Goal: Contribute content: Add original content to the website for others to see

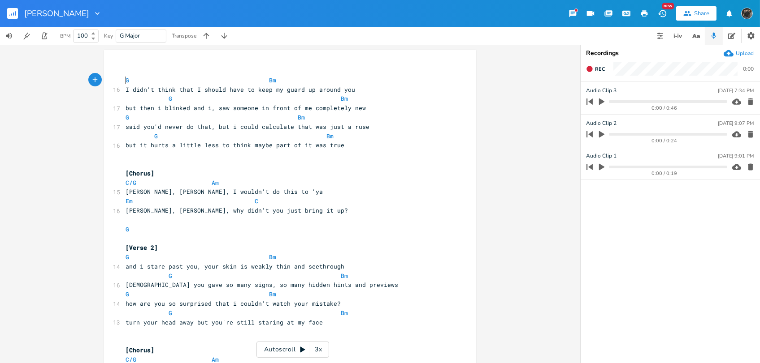
click at [143, 65] on div "xxxxxxxxxx ​ G Bm 16 I didn't think that I should have to keep my guard up arou…" at bounding box center [286, 369] width 324 height 609
type textarea "["
type textarea "apo 4"
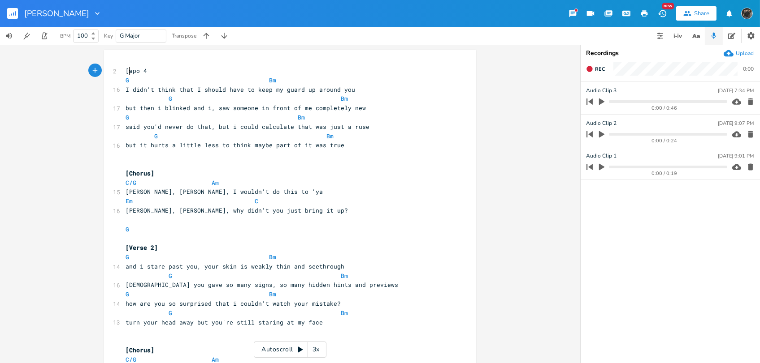
click at [128, 70] on span "[apo 4" at bounding box center [136, 71] width 22 height 8
type textarea "c"
drag, startPoint x: 151, startPoint y: 72, endPoint x: 138, endPoint y: 69, distance: 13.4
click at [150, 72] on pre "capo 4" at bounding box center [286, 70] width 324 height 9
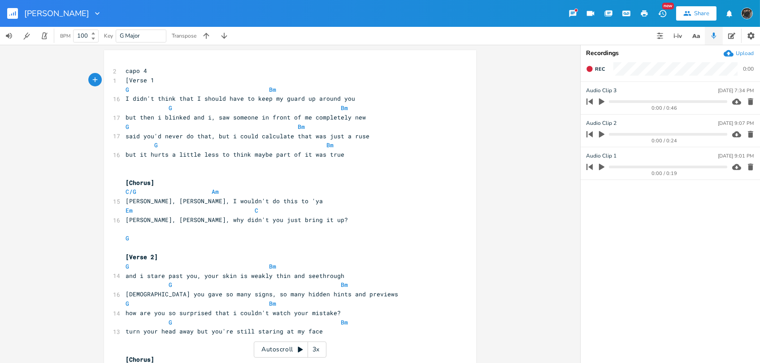
type textarea "[Verse 1]"
click at [240, 144] on span at bounding box center [247, 145] width 14 height 9
click at [278, 345] on div "Autoscroll 3x" at bounding box center [290, 350] width 73 height 16
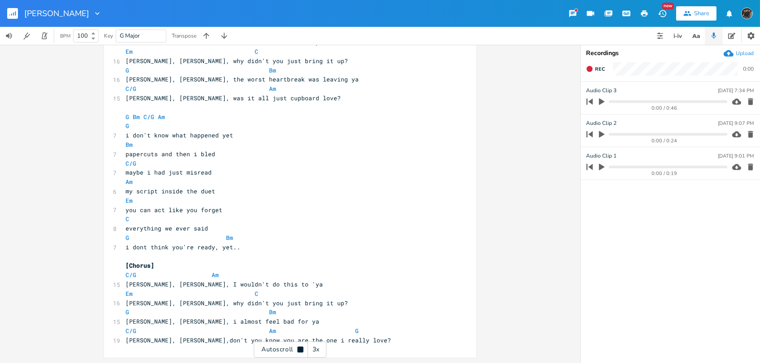
scroll to position [0, 0]
drag, startPoint x: 213, startPoint y: 191, endPoint x: 120, endPoint y: 192, distance: 93.7
click at [124, 192] on pre "my script inside the duet" at bounding box center [286, 191] width 324 height 9
type textarea "the script i made in my head"
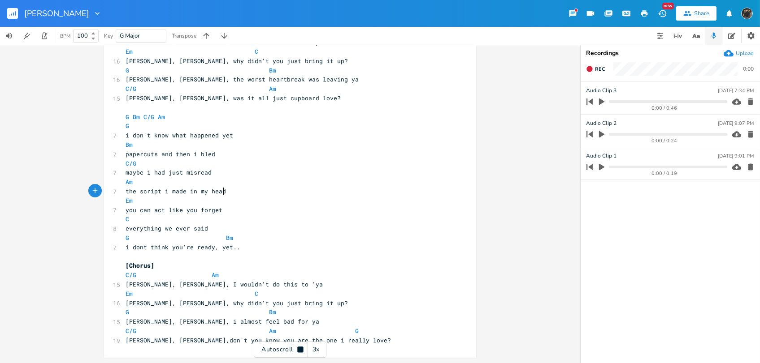
click at [272, 194] on pre "the script i made in my head" at bounding box center [286, 191] width 324 height 9
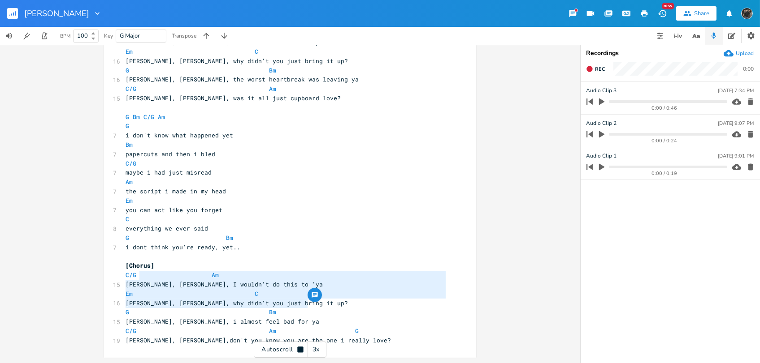
type textarea "C/G Am [PERSON_NAME], [PERSON_NAME], I wouldn't do this to 'ya Em C [PERSON_NAM…"
drag, startPoint x: 315, startPoint y: 303, endPoint x: 108, endPoint y: 273, distance: 209.2
click at [104, 274] on div "C/G Am [PERSON_NAME], [PERSON_NAME], I wouldn't do this to 'ya Em C [PERSON_NAM…" at bounding box center [290, 36] width 372 height 644
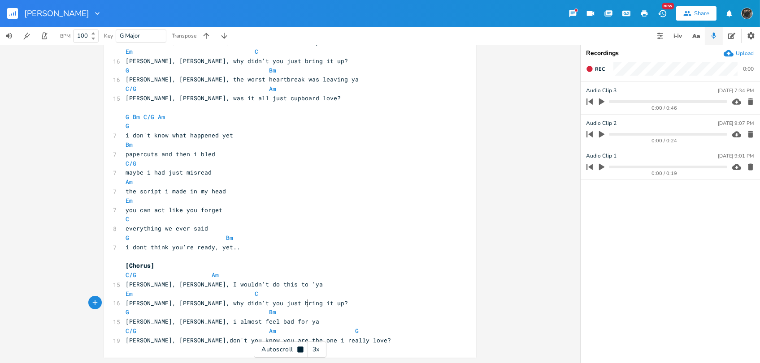
click at [322, 306] on pre "[PERSON_NAME], [PERSON_NAME], why didn't you just bring it up?" at bounding box center [286, 303] width 324 height 9
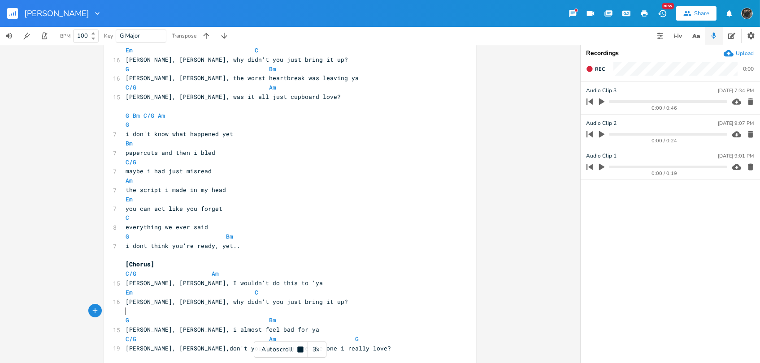
paste textarea "Bm"
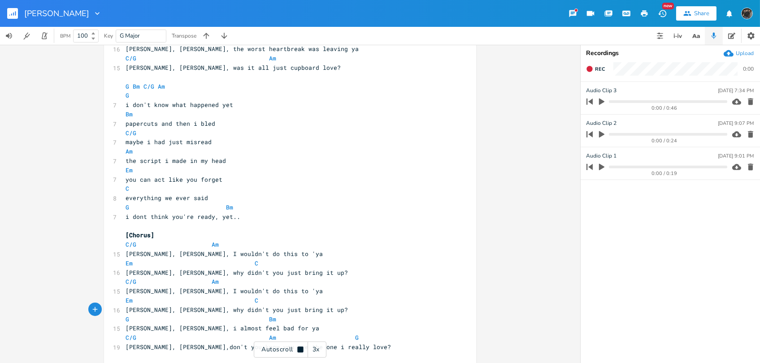
scroll to position [373, 0]
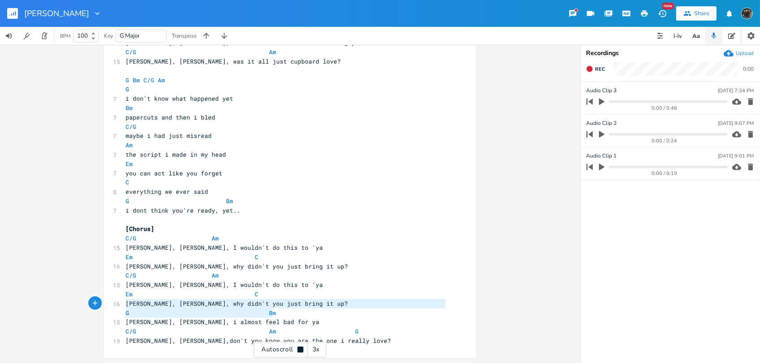
type textarea "G Bm"
drag, startPoint x: 277, startPoint y: 312, endPoint x: 111, endPoint y: 310, distance: 165.8
click at [111, 310] on div "G Bm x 2 capo 4 [Verse 1] G Bm 16 I didn't think that I should have to keep my …" at bounding box center [290, 17] width 372 height 681
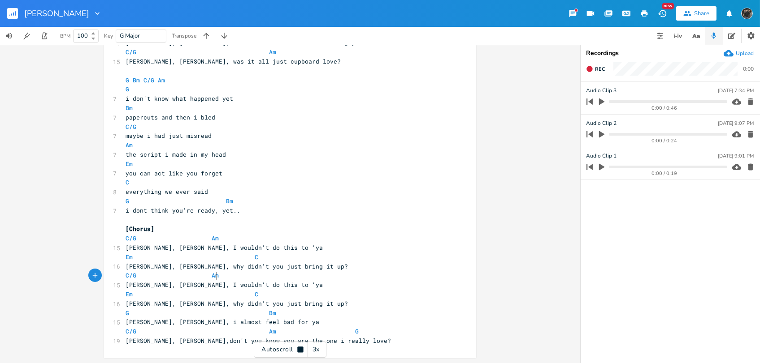
type textarea "C/G Am"
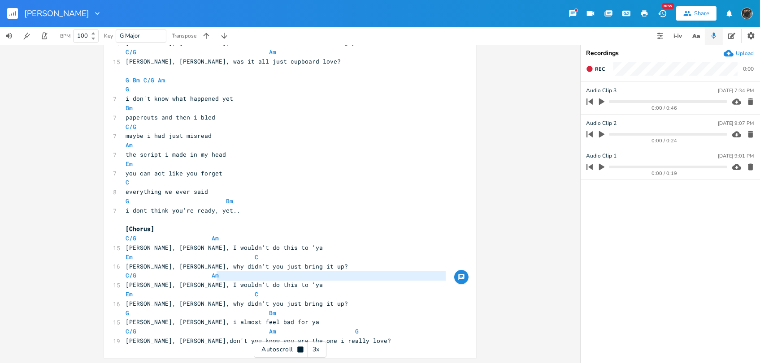
type textarea "C/G Am"
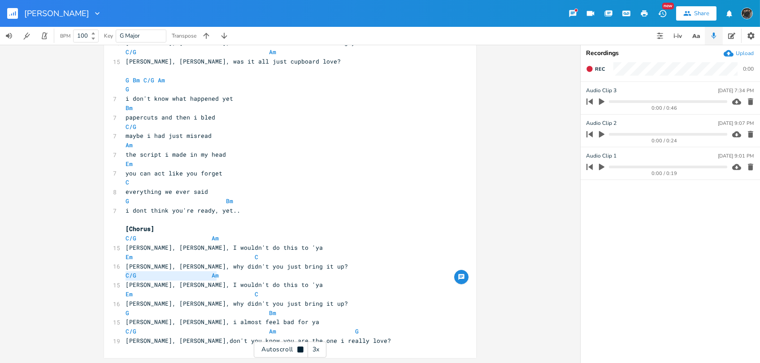
drag, startPoint x: 220, startPoint y: 277, endPoint x: 93, endPoint y: 272, distance: 127.4
click at [93, 272] on div "C/G Am x 2 capo 4 [Verse 1] G Bm 16 I didn't think that I should have to keep m…" at bounding box center [290, 204] width 580 height 319
paste textarea
click at [329, 263] on pre "[PERSON_NAME], [PERSON_NAME], why didn't you just bring it up?" at bounding box center [286, 266] width 324 height 9
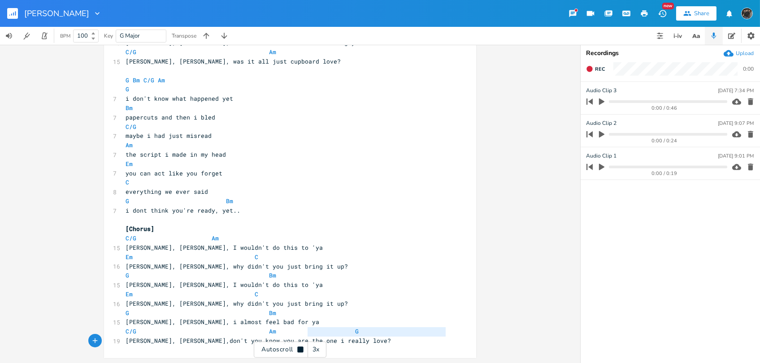
type textarea "C/G Am"
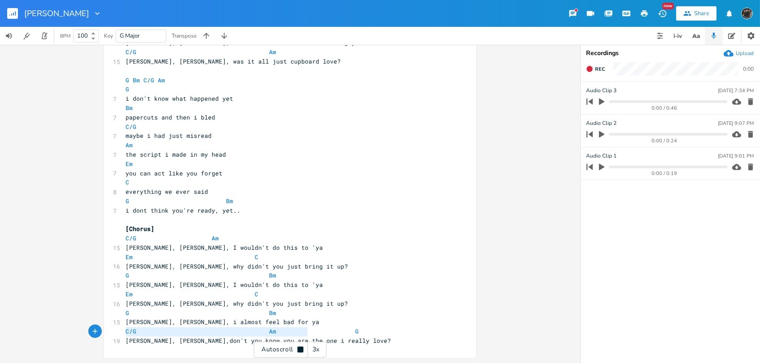
drag, startPoint x: 287, startPoint y: 331, endPoint x: 117, endPoint y: 331, distance: 169.8
click at [117, 331] on div "C/G Am x 2 capo 4 [Verse 1] G Bm 16 I didn't think that I should have to keep m…" at bounding box center [290, 17] width 372 height 681
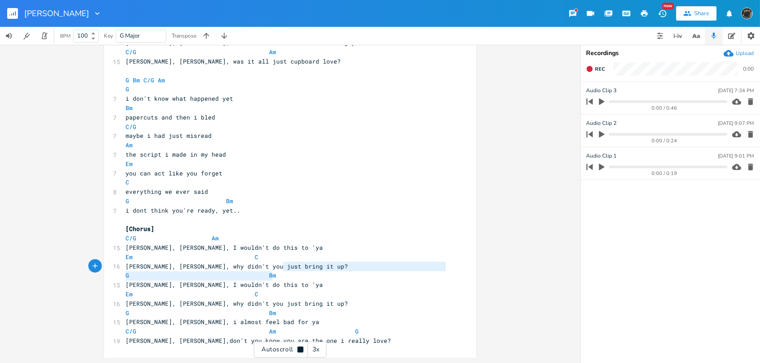
type textarea "g it up? G Bm"
type textarea "G Bm"
drag, startPoint x: 280, startPoint y: 272, endPoint x: 104, endPoint y: 272, distance: 176.1
click at [104, 272] on div "G Bm x 2 capo 4 [Verse 1] G Bm 16 I didn't think that I should have to keep my …" at bounding box center [290, 17] width 372 height 681
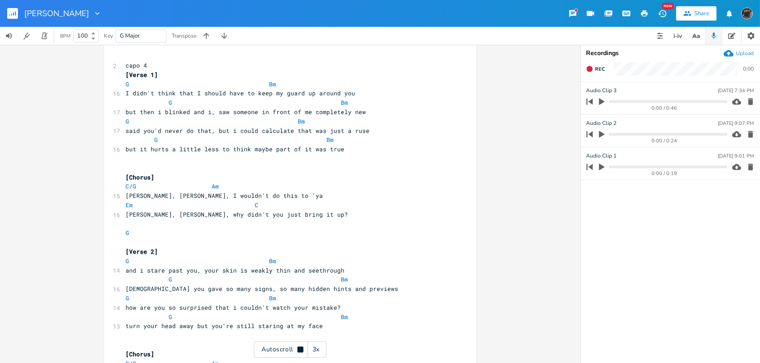
type textarea "Em C"
drag, startPoint x: 261, startPoint y: 205, endPoint x: 8, endPoint y: 202, distance: 253.2
click at [8, 202] on div "Em C x 2 capo 4 [Verse 1] G Bm 16 I didn't think that I should have to keep my …" at bounding box center [290, 204] width 580 height 319
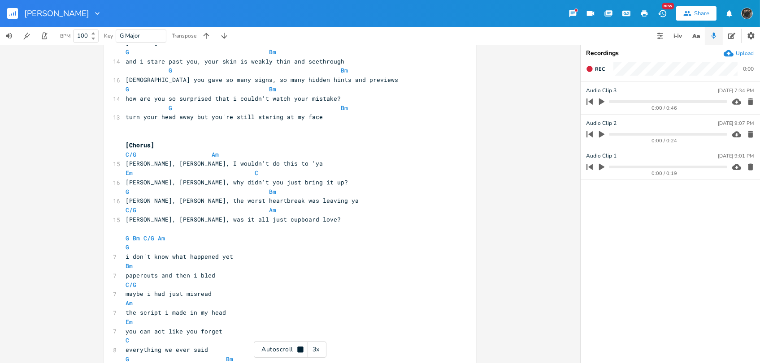
click at [278, 266] on pre "Bm" at bounding box center [286, 266] width 324 height 9
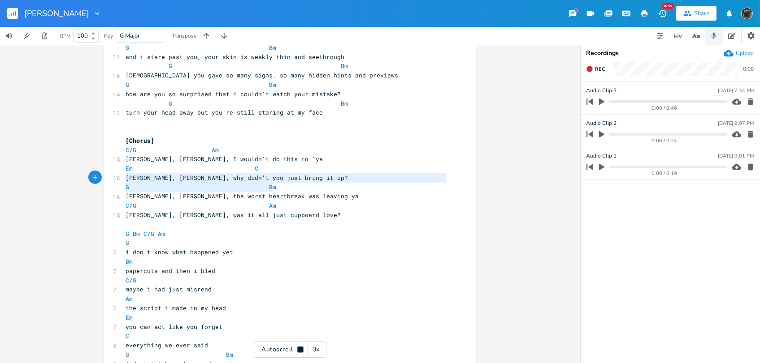
drag, startPoint x: 296, startPoint y: 188, endPoint x: 114, endPoint y: 182, distance: 182.5
click at [114, 182] on div "[PERSON_NAME], [PERSON_NAME], why didn't you just bring it up? G Bm x 2 capo 4 …" at bounding box center [290, 171] width 372 height 681
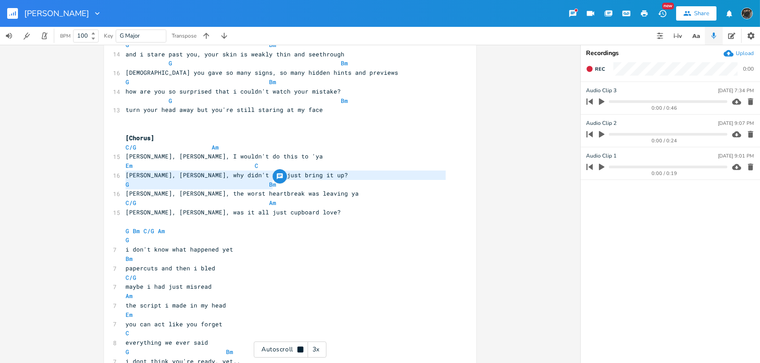
type textarea "[PERSON_NAME], [PERSON_NAME], why didn't you just bring it up? G Bm"
click at [133, 184] on span at bounding box center [134, 184] width 11 height 9
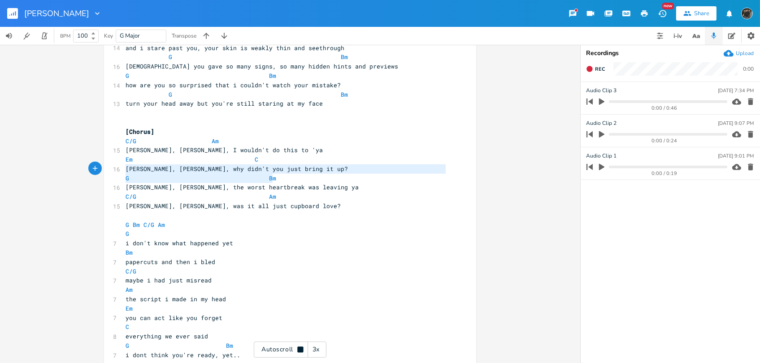
type textarea "G Bm"
drag, startPoint x: 283, startPoint y: 181, endPoint x: 100, endPoint y: 176, distance: 183.4
click at [100, 176] on div "G Bm x 2 capo 4 [Verse 1] G Bm 16 I didn't think that I should have to keep my …" at bounding box center [290, 204] width 580 height 319
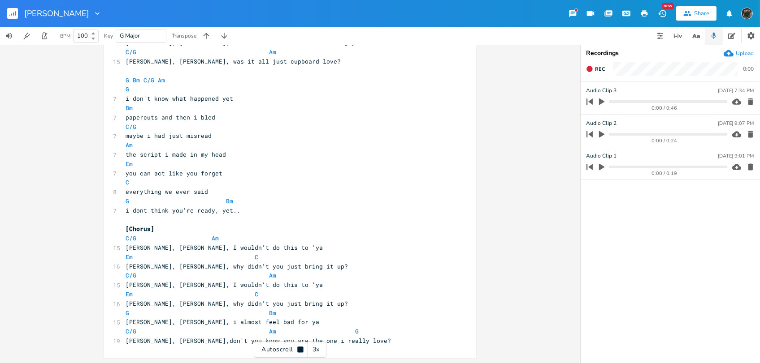
click at [316, 321] on pre "[PERSON_NAME], [PERSON_NAME], i almost feel bad for ya" at bounding box center [286, 322] width 324 height 9
type textarea "C/G Am"
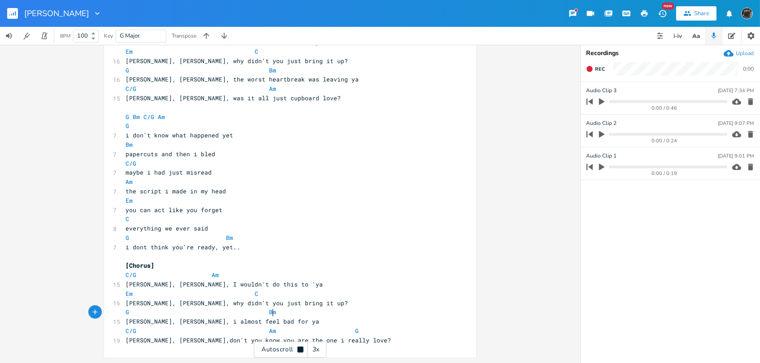
click at [315, 314] on pre "G Bm" at bounding box center [286, 312] width 324 height 9
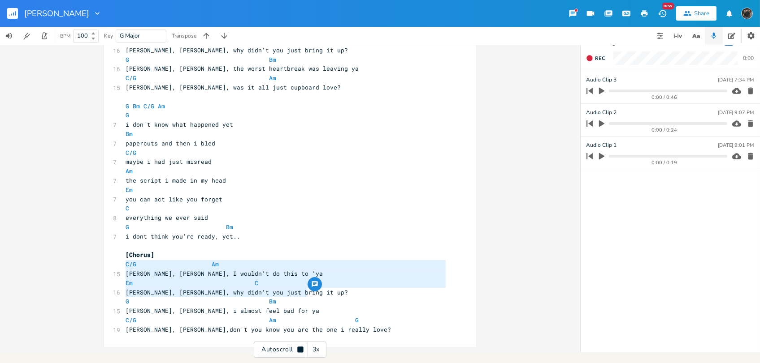
type textarea "C/G Am [PERSON_NAME], [PERSON_NAME], I wouldn't do this to 'ya Em C [PERSON_NAM…"
drag, startPoint x: 303, startPoint y: 295, endPoint x: 104, endPoint y: 265, distance: 201.3
click at [104, 265] on div "C/G Am [PERSON_NAME], [PERSON_NAME], I wouldn't do this to 'ya Em C [PERSON_NAM…" at bounding box center [290, 25] width 372 height 644
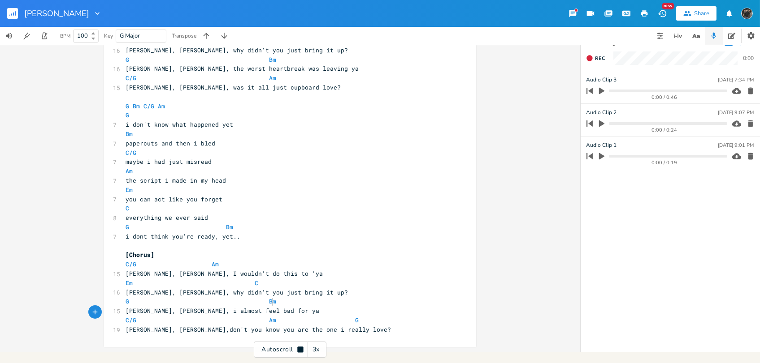
click at [338, 299] on pre "G Bm" at bounding box center [286, 301] width 324 height 9
click at [347, 286] on pre "Em C" at bounding box center [286, 283] width 324 height 9
click at [348, 292] on pre "[PERSON_NAME], [PERSON_NAME], why didn't you just bring it up?" at bounding box center [286, 292] width 324 height 9
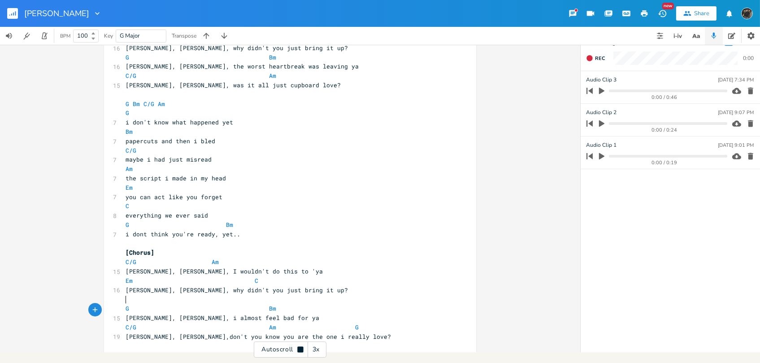
paste textarea "i"
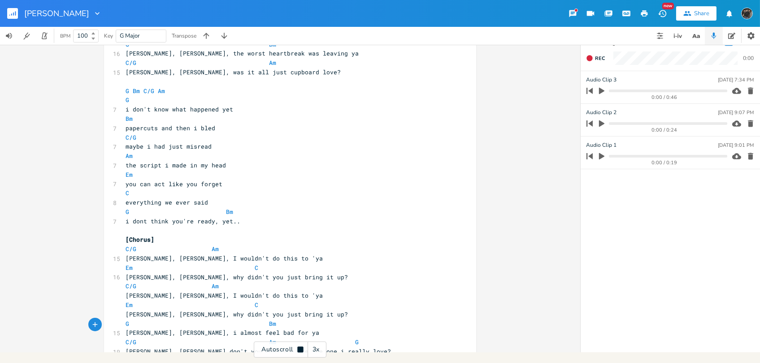
scroll to position [373, 0]
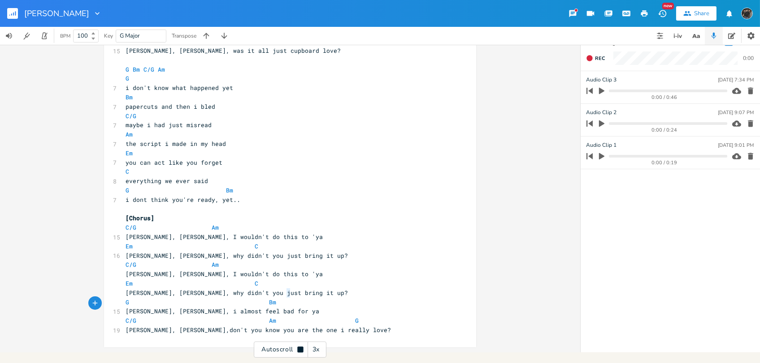
type textarea "t up? G"
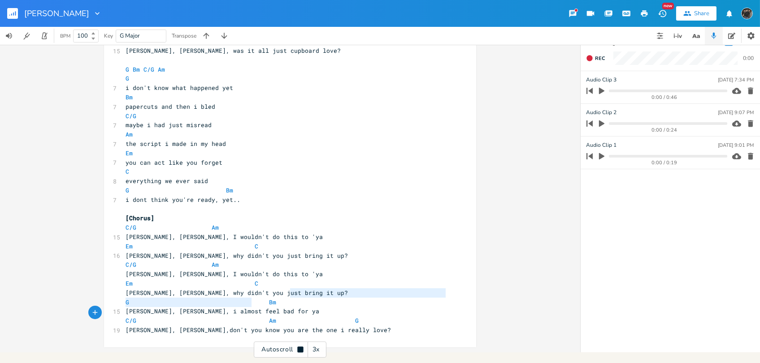
drag, startPoint x: 285, startPoint y: 298, endPoint x: 250, endPoint y: 298, distance: 35.9
click at [250, 298] on div "2 capo 4 [Verse 1] G Bm 16 I didn't think that I should have to keep my guard u…" at bounding box center [286, 9] width 324 height 653
click at [274, 300] on pre "G Bm" at bounding box center [286, 302] width 324 height 9
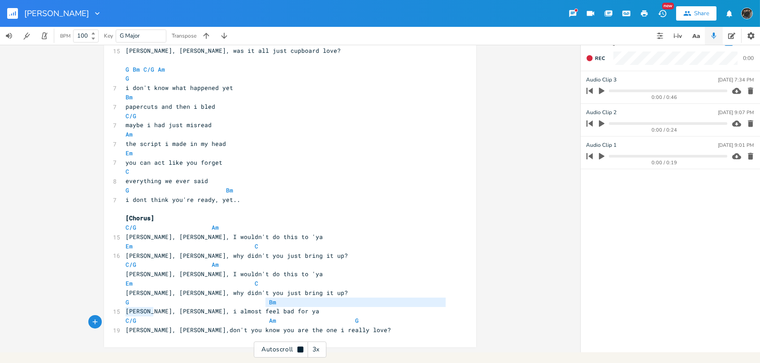
type textarea "G Bm"
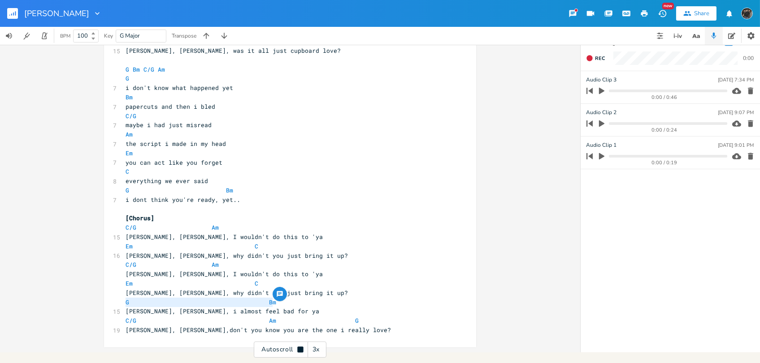
drag, startPoint x: 275, startPoint y: 300, endPoint x: 117, endPoint y: 301, distance: 157.7
click at [117, 302] on div "G Bm x 2 capo 4 [Verse 1] G Bm 16 I didn't think that I should have to keep my …" at bounding box center [290, 7] width 372 height 681
type textarea "C/G Am"
drag, startPoint x: 237, startPoint y: 264, endPoint x: 60, endPoint y: 265, distance: 176.6
click at [61, 266] on div "C/G Am x 2 capo 4 [Verse 1] G Bm 16 I didn't think that I should have to keep m…" at bounding box center [290, 193] width 580 height 319
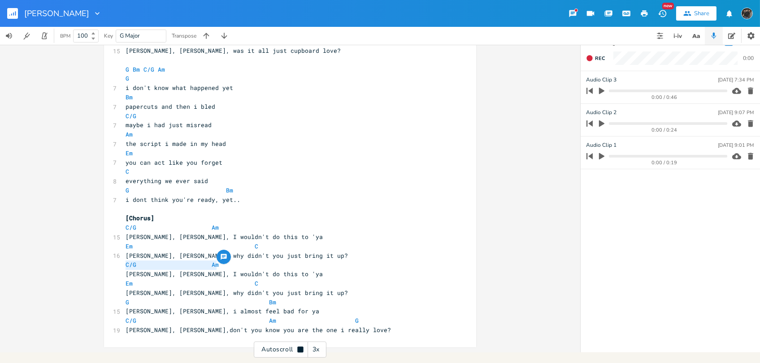
paste textarea
click at [161, 271] on span "[PERSON_NAME], [PERSON_NAME], I wouldn't do this to 'ya" at bounding box center [223, 274] width 197 height 8
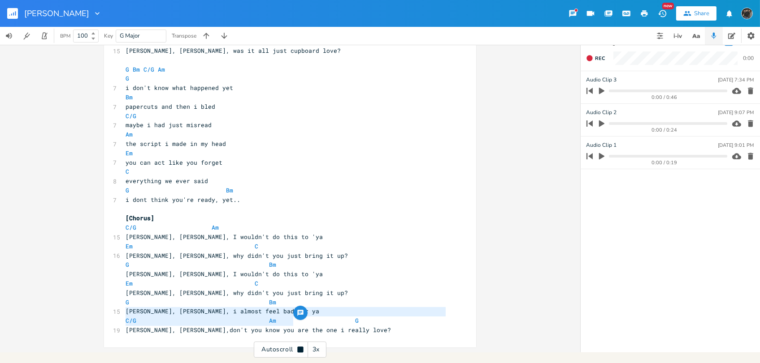
type textarea "C/G Am"
drag, startPoint x: 298, startPoint y: 322, endPoint x: 110, endPoint y: 317, distance: 187.8
click at [110, 317] on div "C/G Am x 2 capo 4 [Verse 1] G Bm 16 I didn't think that I should have to keep m…" at bounding box center [290, 7] width 372 height 681
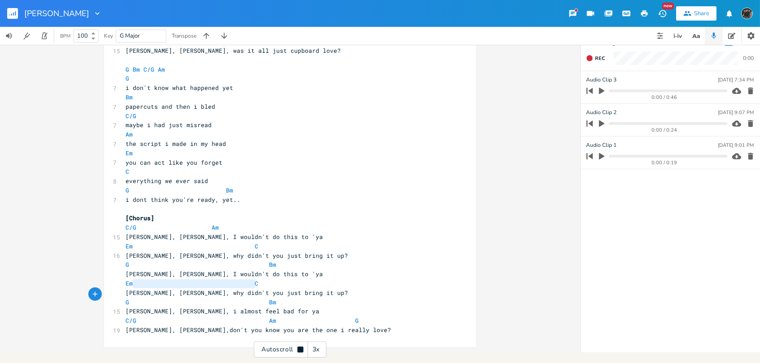
type textarea "Em C"
drag, startPoint x: 280, startPoint y: 284, endPoint x: 119, endPoint y: 284, distance: 160.9
click at [119, 284] on div "Em C x 2 capo 4 [Verse 1] G Bm 16 I didn't think that I should have to keep my …" at bounding box center [290, 7] width 372 height 681
paste textarea
click at [230, 304] on span at bounding box center [233, 302] width 14 height 9
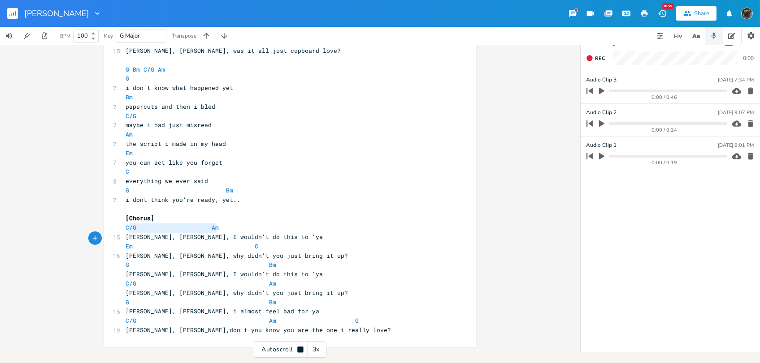
type textarea "C/G Am"
drag, startPoint x: 219, startPoint y: 227, endPoint x: 120, endPoint y: 228, distance: 99.0
click at [120, 228] on div "C/G Am x 2 capo 4 [Verse 1] G Bm 16 I didn't think that I should have to keep m…" at bounding box center [290, 7] width 372 height 681
type textarea "G Bm"
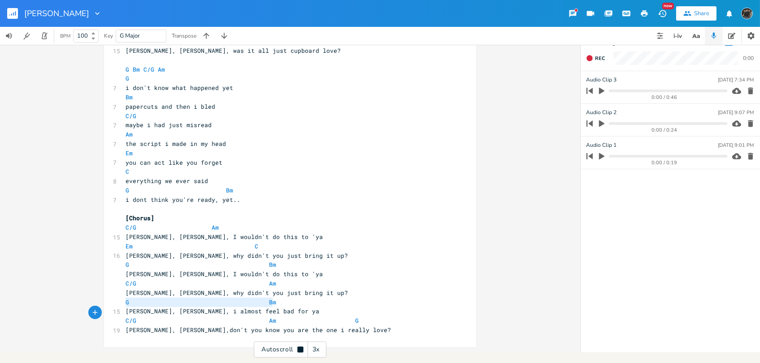
drag, startPoint x: 281, startPoint y: 304, endPoint x: 121, endPoint y: 307, distance: 160.0
click at [121, 307] on div "G Bm x 2 capo 4 [Verse 1] G Bm 16 I didn't think that I should have to keep my …" at bounding box center [290, 7] width 372 height 681
paste textarea
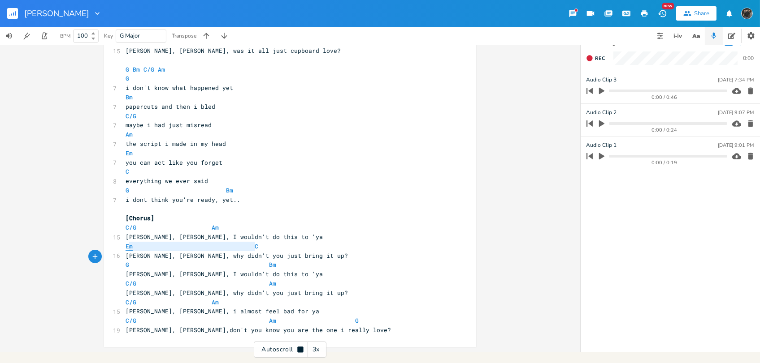
type textarea "Em C"
drag, startPoint x: 262, startPoint y: 245, endPoint x: 120, endPoint y: 248, distance: 142.1
click at [120, 248] on div "Em C x 2 capo 4 [Verse 1] G Bm 16 I didn't think that I should have to keep my …" at bounding box center [290, 7] width 372 height 681
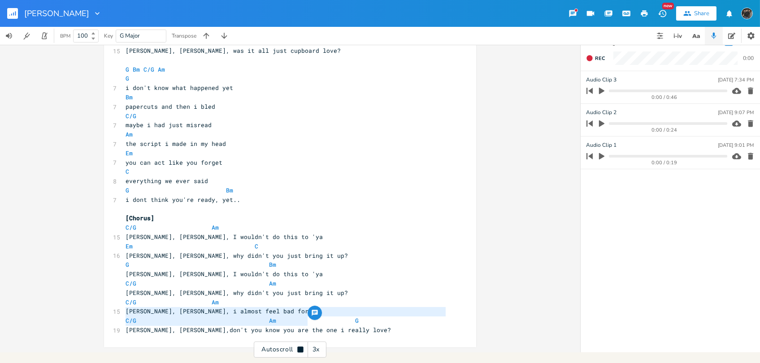
type textarea "C/G Am"
drag, startPoint x: 247, startPoint y: 316, endPoint x: 72, endPoint y: 320, distance: 175.3
click at [72, 320] on div "C/G Am x 2 capo 4 [Verse 1] G Bm 16 I didn't think that I should have to keep m…" at bounding box center [290, 193] width 580 height 319
paste textarea
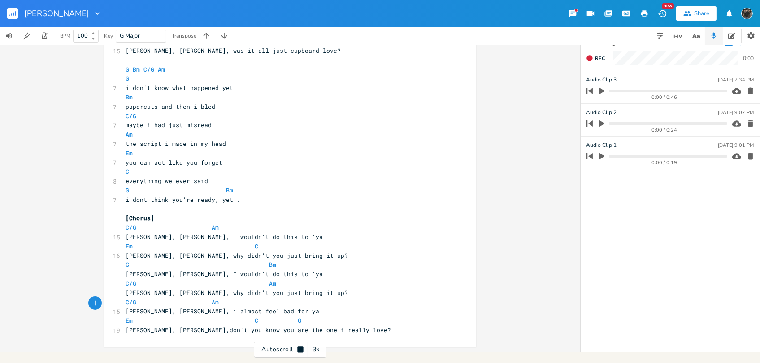
click at [293, 293] on span "[PERSON_NAME], [PERSON_NAME], why didn't you just bring it up?" at bounding box center [236, 293] width 222 height 8
click at [243, 302] on pre "C/G Am" at bounding box center [286, 302] width 324 height 9
type textarea "Am"
click at [243, 302] on pre "C/G Am" at bounding box center [286, 302] width 324 height 9
click at [255, 263] on span at bounding box center [262, 264] width 14 height 9
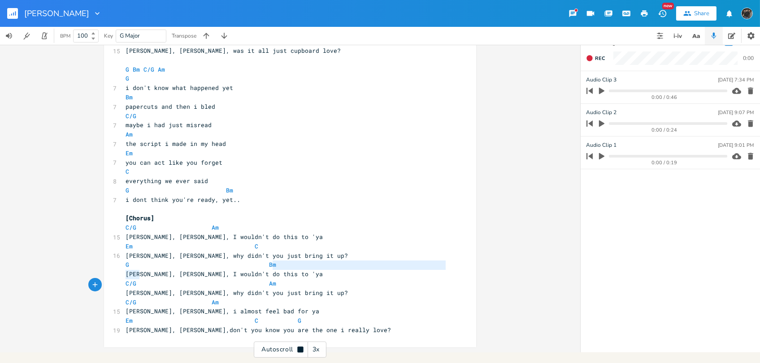
type textarea "V"
type textarea "G Bm"
drag, startPoint x: 275, startPoint y: 267, endPoint x: 118, endPoint y: 261, distance: 157.0
click at [118, 261] on div "G Bm x 2 capo 4 [Verse 1] G Bm 16 I didn't think that I should have to keep my …" at bounding box center [290, 7] width 372 height 681
type textarea "C/G Am"
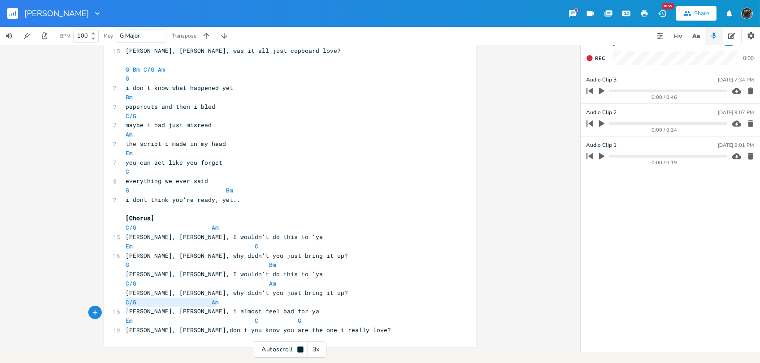
drag, startPoint x: 233, startPoint y: 302, endPoint x: 108, endPoint y: 303, distance: 125.0
click at [108, 303] on div "C/G Am x 2 capo 4 [Verse 1] G Bm 16 I didn't think that I should have to keep m…" at bounding box center [290, 7] width 372 height 681
paste textarea
click at [319, 298] on pre "G Bm" at bounding box center [286, 302] width 324 height 9
click at [333, 303] on pre "G Bm" at bounding box center [286, 302] width 324 height 9
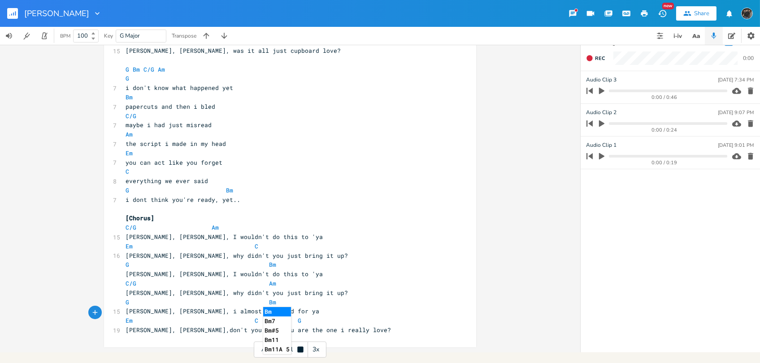
click at [329, 316] on pre "Em C G" at bounding box center [286, 320] width 324 height 9
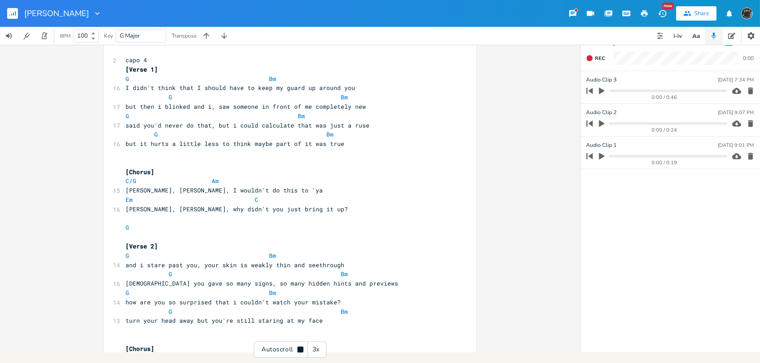
scroll to position [0, 0]
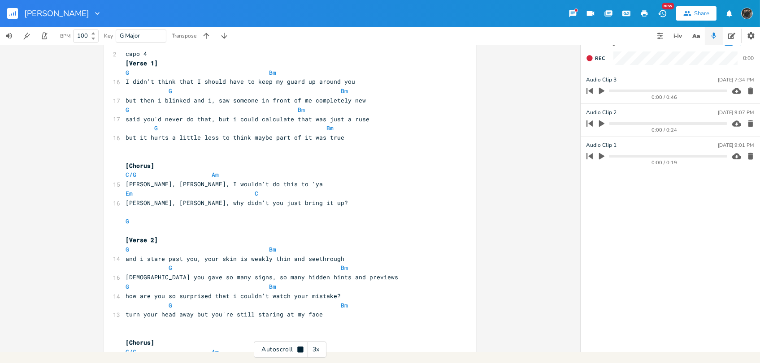
click at [285, 347] on div "Autoscroll 3x" at bounding box center [290, 350] width 73 height 16
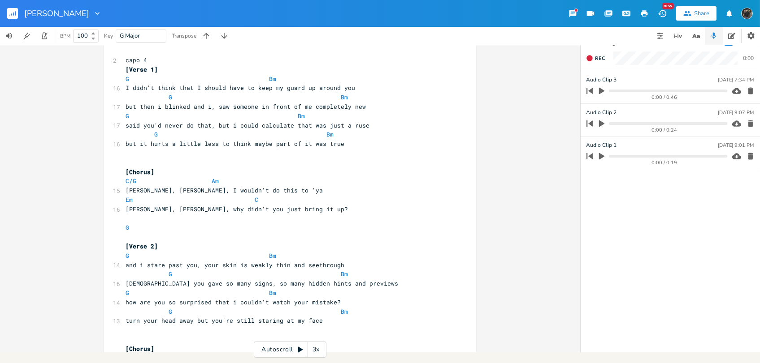
click at [17, 15] on rect "button" at bounding box center [12, 13] width 11 height 11
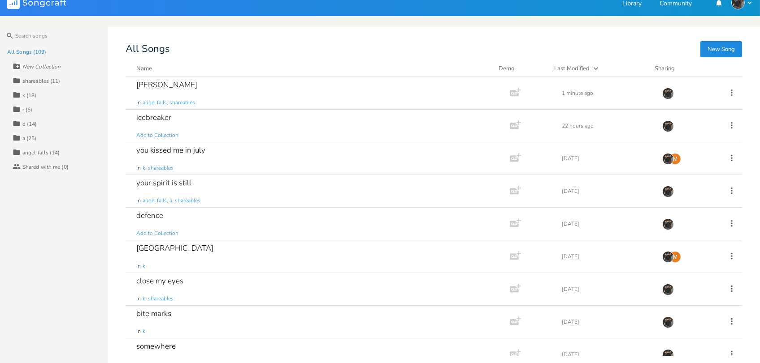
click at [52, 81] on div "shareables (11)" at bounding box center [41, 80] width 38 height 5
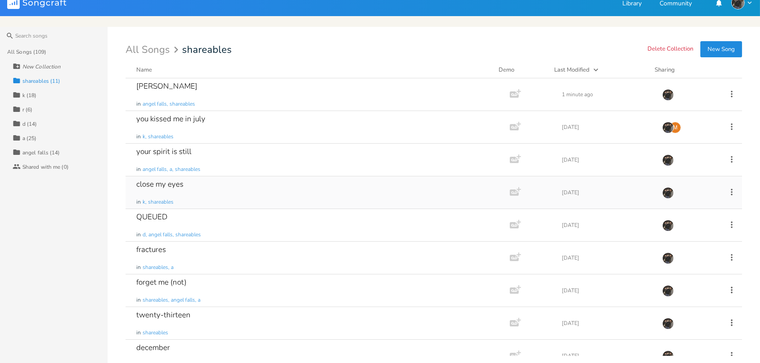
scroll to position [50, 0]
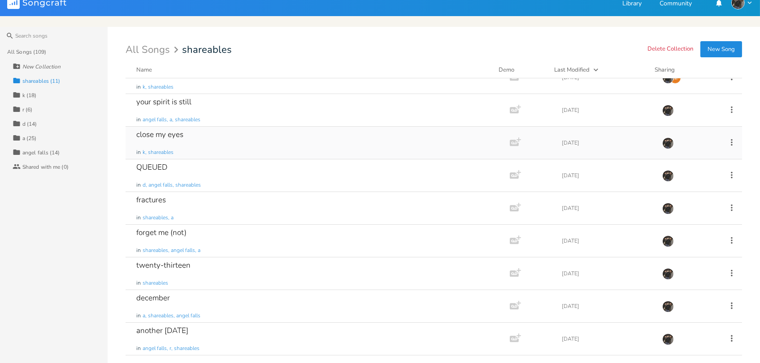
click at [237, 138] on div "close my eyes in k, shareables" at bounding box center [315, 143] width 359 height 32
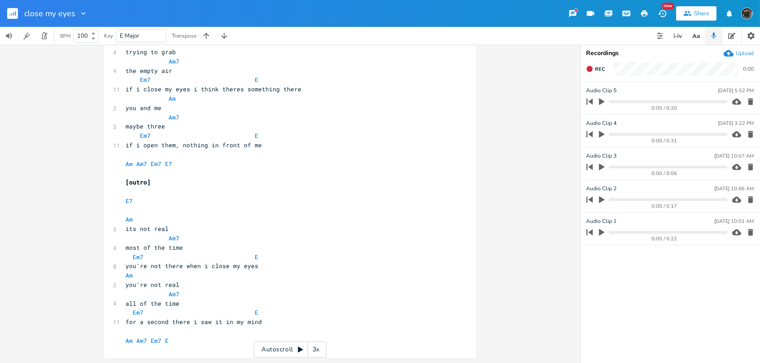
scroll to position [616, 0]
click at [17, 15] on rect "button" at bounding box center [12, 13] width 11 height 11
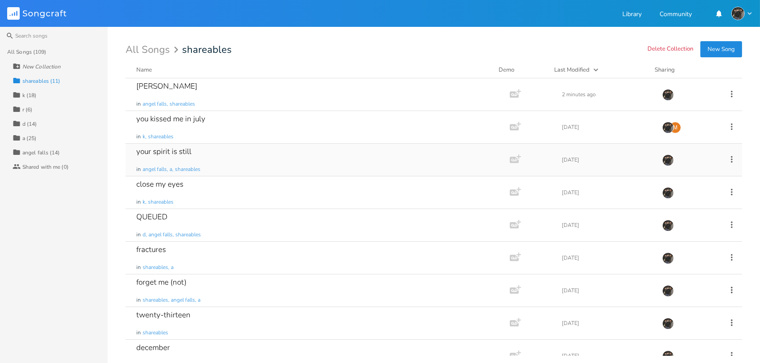
click at [280, 164] on div "your spirit is still in angel falls, a, shareables" at bounding box center [315, 160] width 359 height 32
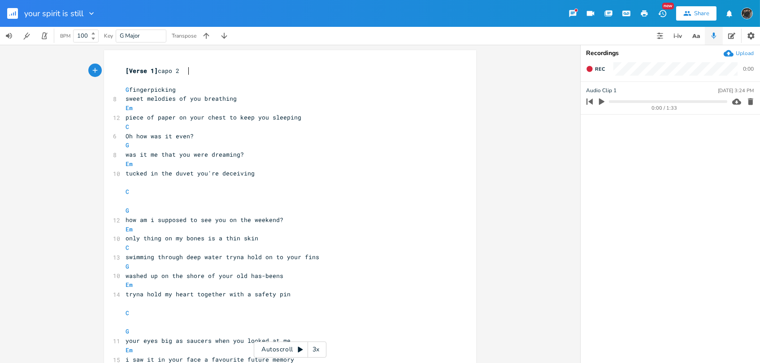
click at [314, 346] on div "3x" at bounding box center [316, 350] width 16 height 16
click at [314, 346] on div "4x" at bounding box center [316, 350] width 16 height 16
click at [315, 346] on div "5x" at bounding box center [316, 350] width 16 height 16
click at [316, 348] on div "1x" at bounding box center [316, 350] width 16 height 16
click at [292, 347] on div "Autoscroll 2x" at bounding box center [290, 350] width 73 height 16
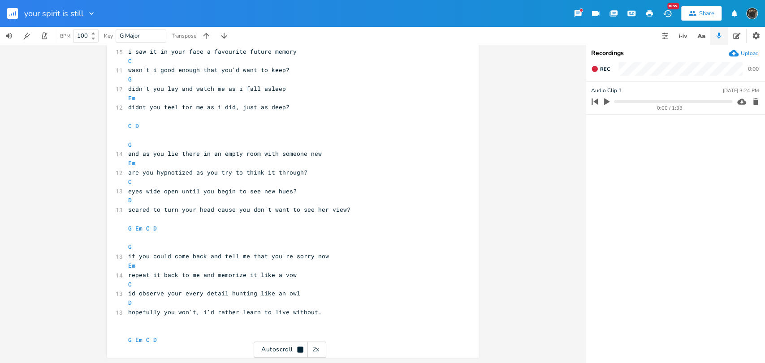
click at [11, 19] on button "button" at bounding box center [16, 14] width 18 height 22
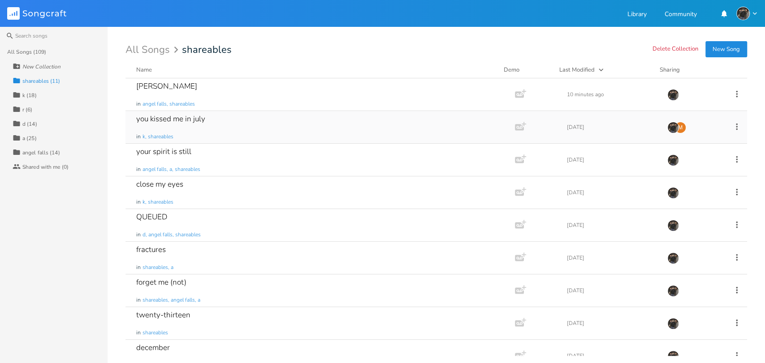
click at [190, 133] on div "you kissed me in july in k, shareables" at bounding box center [318, 127] width 364 height 32
